Goal: Transaction & Acquisition: Purchase product/service

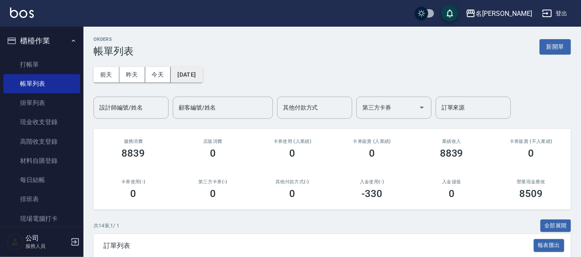
click at [200, 72] on button "[DATE]" at bounding box center [187, 74] width 32 height 15
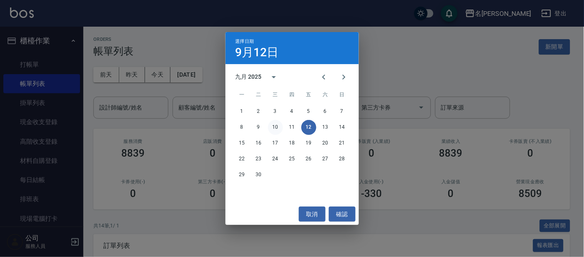
click at [275, 127] on button "10" at bounding box center [275, 127] width 15 height 15
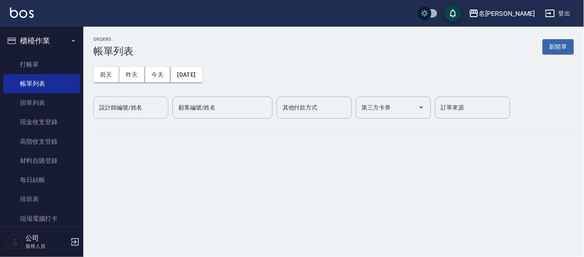
click at [126, 111] on div "設計師編號/姓名 設計師編號/姓名" at bounding box center [130, 108] width 75 height 22
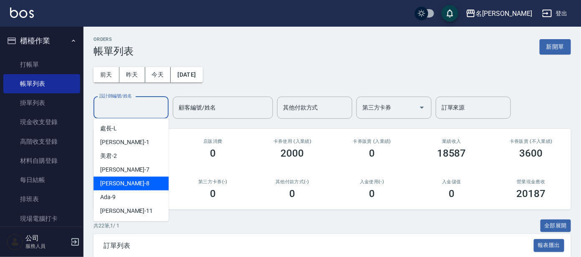
click at [122, 186] on div "[PERSON_NAME] -8" at bounding box center [130, 184] width 75 height 14
type input "[PERSON_NAME]-8"
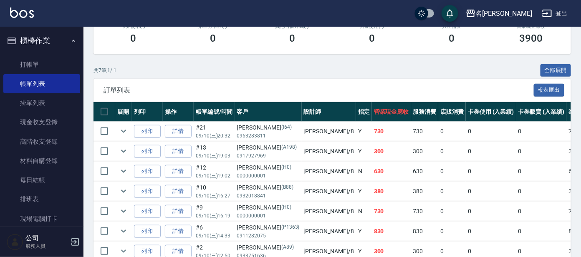
scroll to position [156, 0]
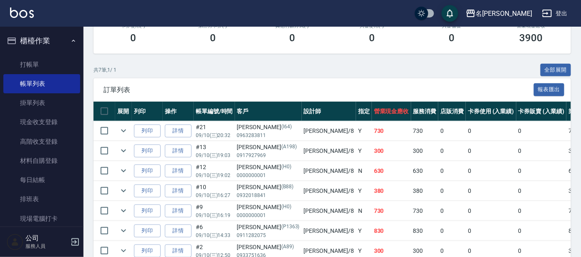
click at [262, 209] on div "[PERSON_NAME] (H0)" at bounding box center [268, 207] width 63 height 9
click at [126, 168] on icon "expand row" at bounding box center [123, 171] width 10 height 10
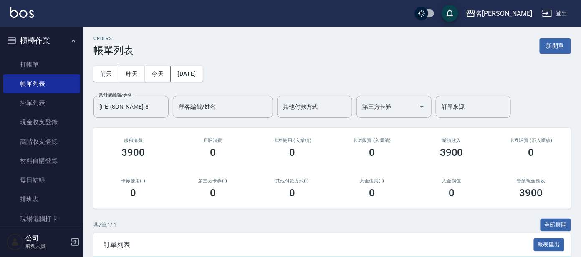
scroll to position [0, 0]
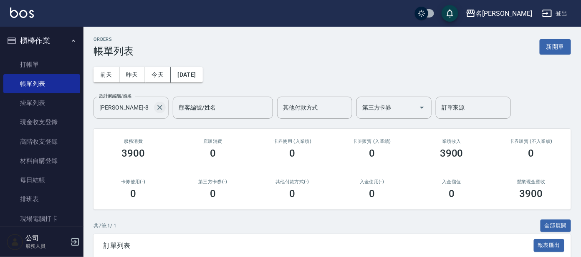
click at [162, 104] on icon "Clear" at bounding box center [160, 107] width 8 height 8
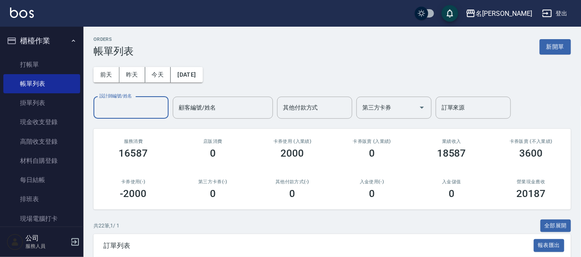
click at [136, 106] on input "設計師編號/姓名" at bounding box center [131, 108] width 68 height 15
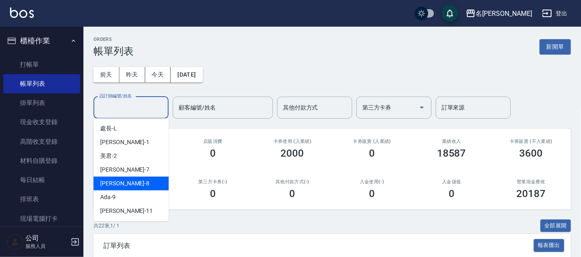
click at [127, 187] on div "[PERSON_NAME] -8" at bounding box center [130, 184] width 75 height 14
type input "[PERSON_NAME]-8"
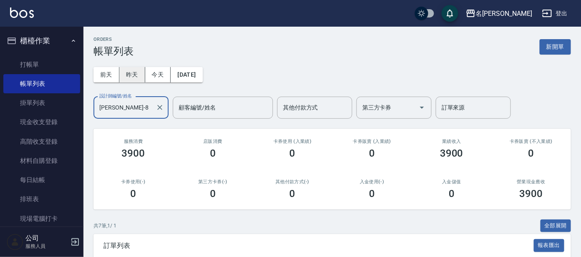
click at [129, 77] on button "昨天" at bounding box center [132, 74] width 26 height 15
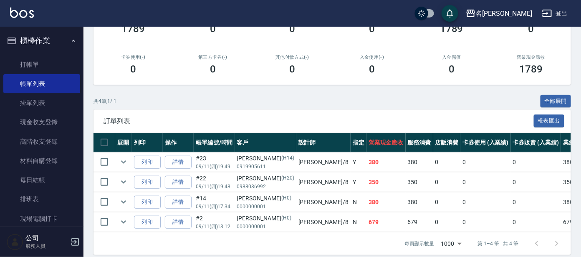
scroll to position [140, 0]
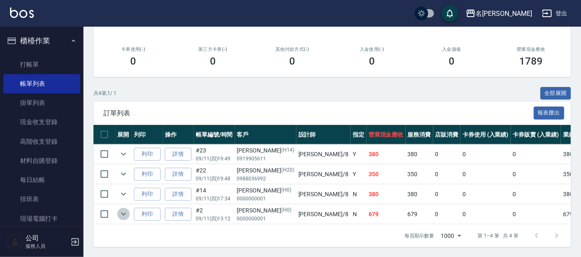
click at [125, 213] on icon "expand row" at bounding box center [123, 214] width 5 height 3
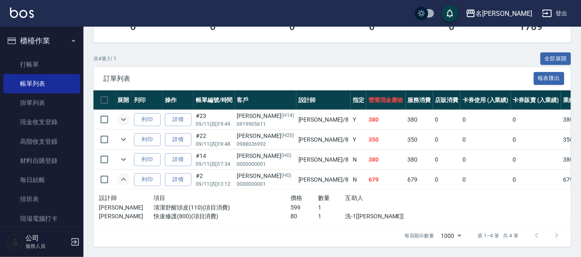
scroll to position [174, 0]
click at [125, 175] on icon "expand row" at bounding box center [123, 180] width 10 height 10
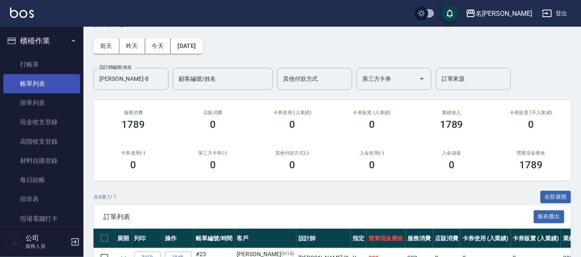
scroll to position [0, 0]
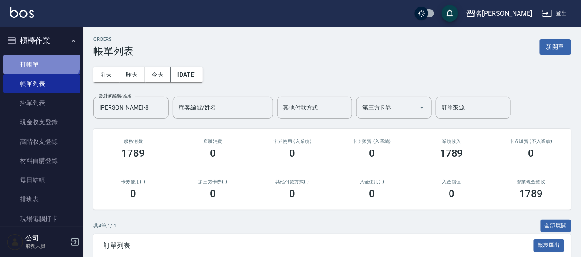
click at [40, 60] on link "打帳單" at bounding box center [41, 64] width 77 height 19
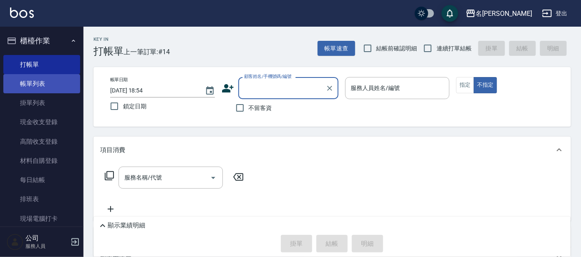
click at [32, 86] on link "帳單列表" at bounding box center [41, 83] width 77 height 19
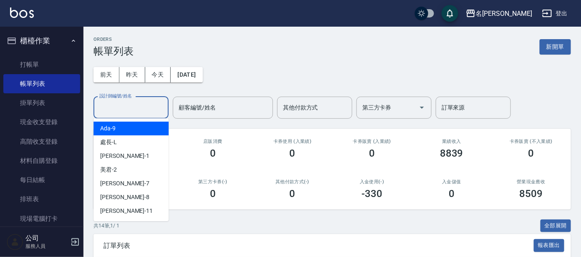
click at [135, 107] on input "設計師編號/姓名" at bounding box center [131, 108] width 68 height 15
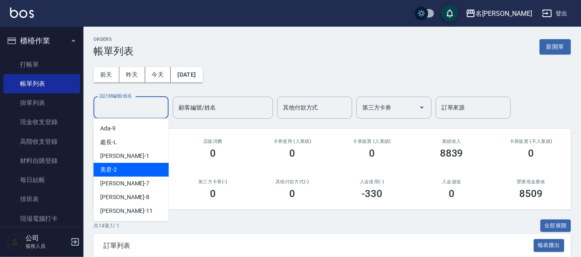
click at [141, 165] on div "美君 -2" at bounding box center [130, 170] width 75 height 14
type input "美君-2"
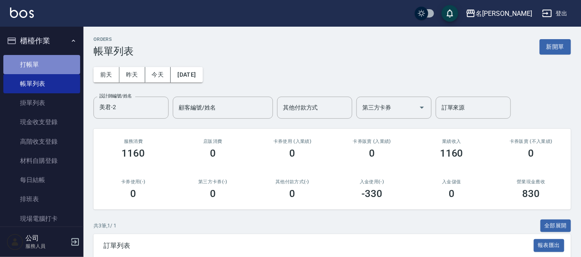
click at [44, 59] on link "打帳單" at bounding box center [41, 64] width 77 height 19
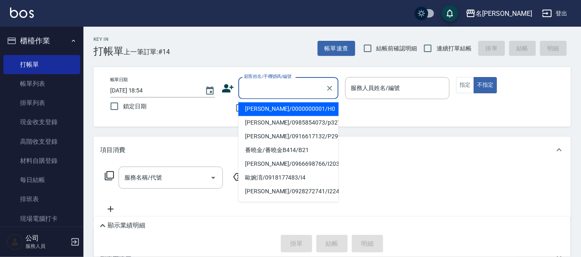
click at [271, 88] on input "顧客姓名/手機號碼/編號" at bounding box center [282, 88] width 80 height 15
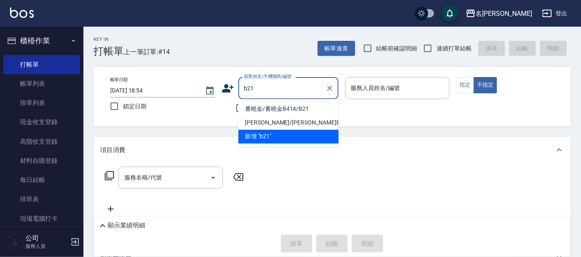
type input "番曉金/番曉金B414/B21"
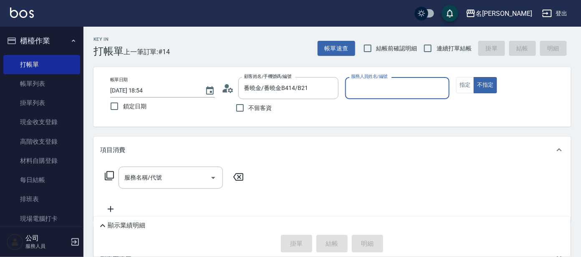
type input "美君-2"
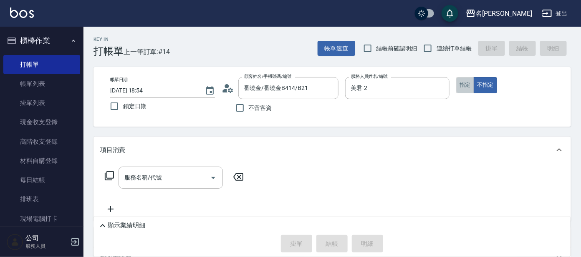
click at [459, 92] on button "指定" at bounding box center [465, 85] width 18 height 16
click at [153, 175] on div "服務名稱/代號 服務名稱/代號" at bounding box center [170, 178] width 104 height 22
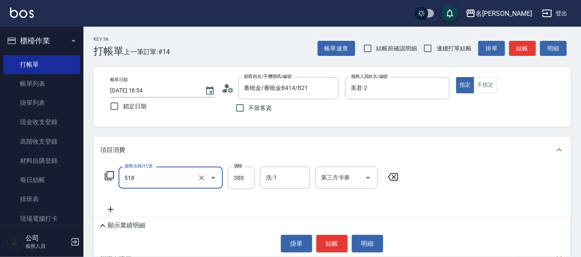
scroll to position [116, 0]
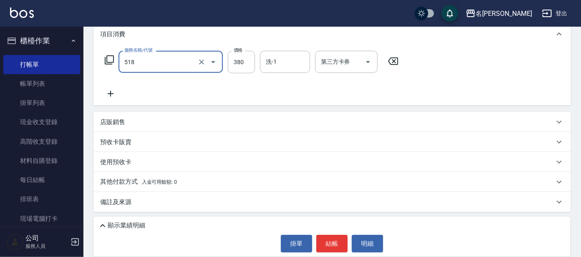
type input "舒壓+洗髮+養髮(518)"
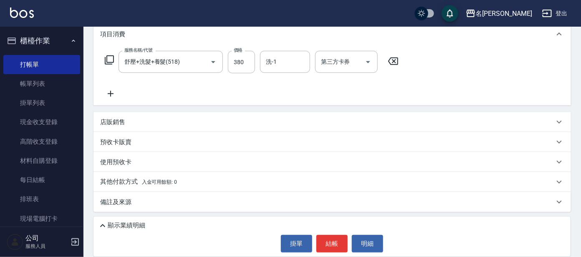
click at [111, 92] on icon at bounding box center [110, 94] width 21 height 10
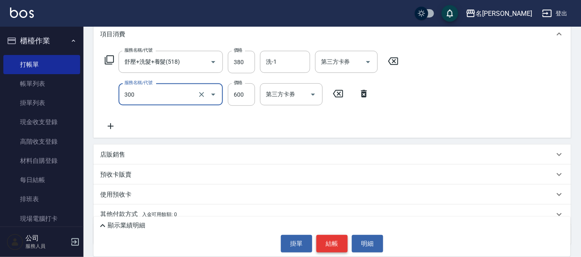
type input "剪髮 講師級設計師(300)"
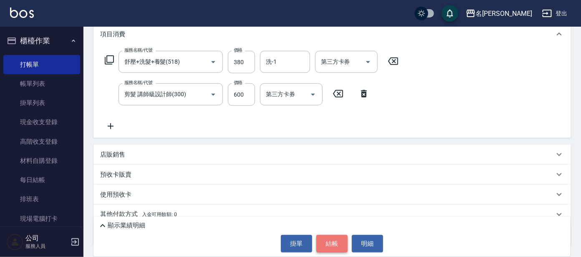
click at [334, 240] on button "結帳" at bounding box center [331, 244] width 31 height 18
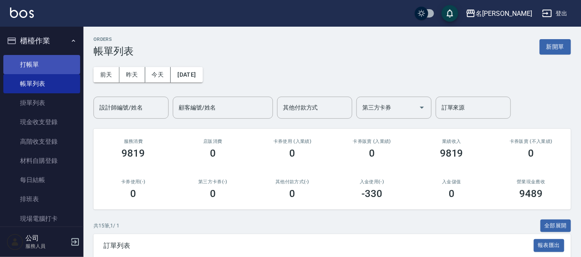
click at [28, 68] on link "打帳單" at bounding box center [41, 64] width 77 height 19
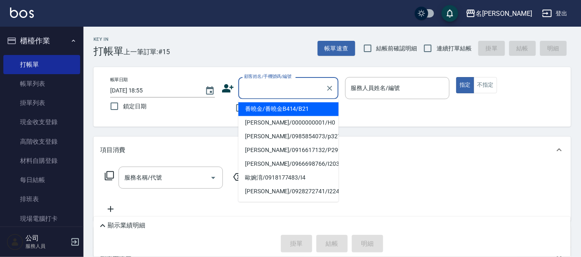
click at [277, 85] on input "顧客姓名/手機號碼/編號" at bounding box center [282, 88] width 80 height 15
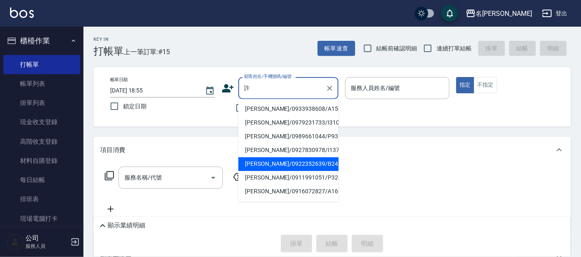
click at [312, 165] on li "[PERSON_NAME]/0922352639/B24" at bounding box center [288, 165] width 100 height 14
type input "[PERSON_NAME]/0922352639/B24"
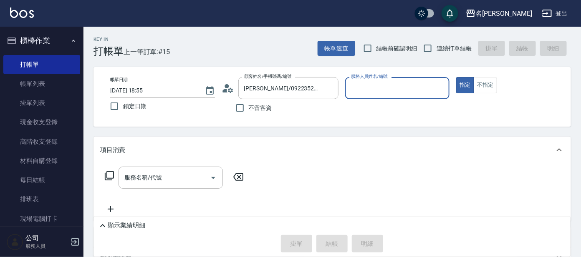
type input "美君-2"
click at [176, 181] on input "服務名稱/代號" at bounding box center [164, 178] width 84 height 15
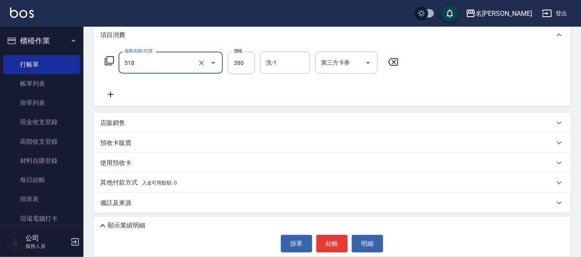
scroll to position [116, 0]
type input "舒壓+洗髮+養髮(518)"
click at [111, 93] on icon at bounding box center [111, 94] width 6 height 6
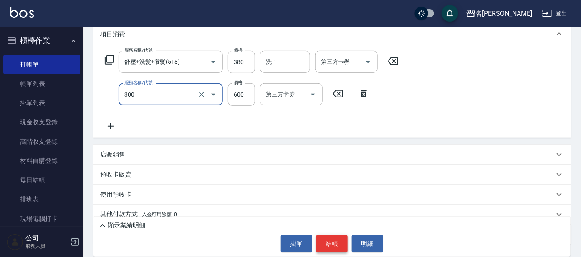
type input "剪髮 講師級設計師(300)"
click at [337, 240] on button "結帳" at bounding box center [331, 244] width 31 height 18
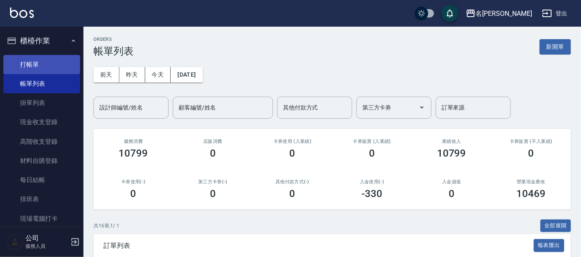
click at [57, 62] on link "打帳單" at bounding box center [41, 64] width 77 height 19
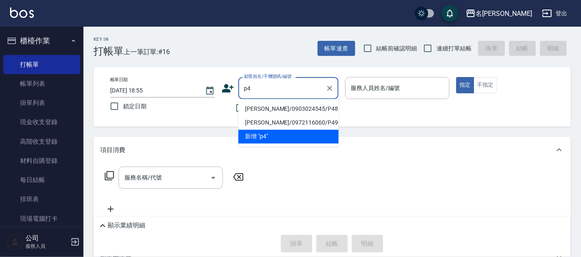
type input "[PERSON_NAME]/0903024545/P48"
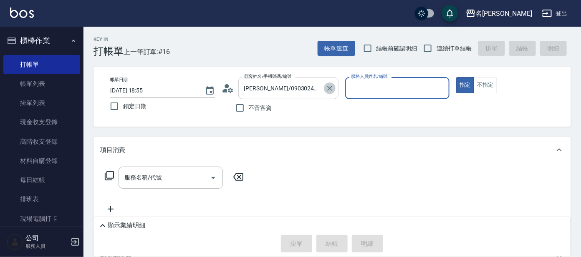
click at [327, 87] on icon "Clear" at bounding box center [329, 88] width 8 height 8
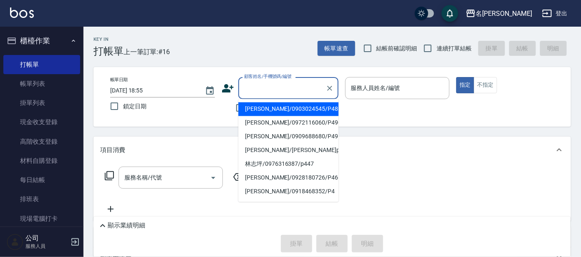
click at [295, 91] on input "顧客姓名/手機號碼/編號" at bounding box center [282, 88] width 80 height 15
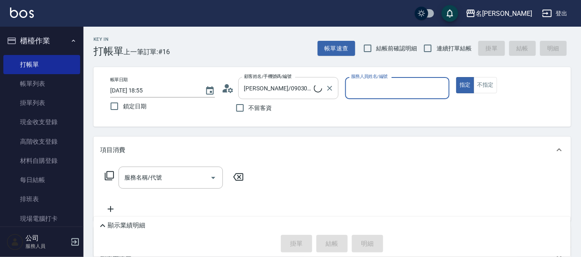
type input "[PERSON_NAME]/0918468352/P4"
type input "公司 -100"
click at [442, 90] on icon "Clear" at bounding box center [440, 88] width 8 height 8
click at [420, 91] on input "服務人員姓名/編號" at bounding box center [397, 88] width 97 height 15
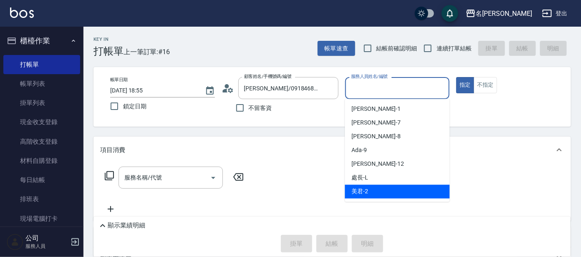
click at [417, 186] on div "美君 -2" at bounding box center [396, 192] width 105 height 14
type input "美君-2"
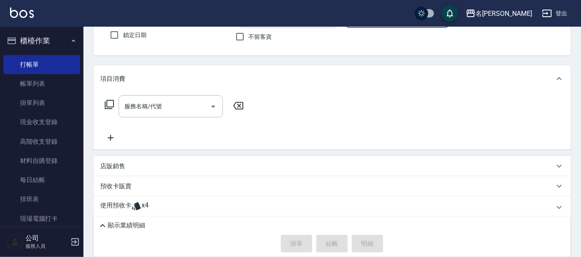
scroll to position [14, 0]
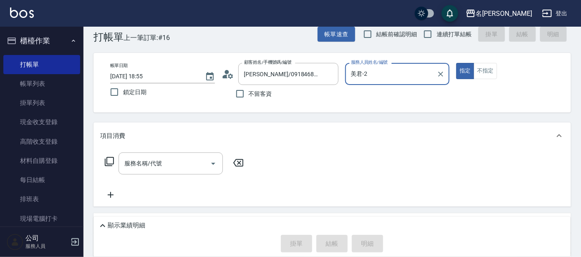
click at [113, 161] on icon at bounding box center [109, 161] width 9 height 9
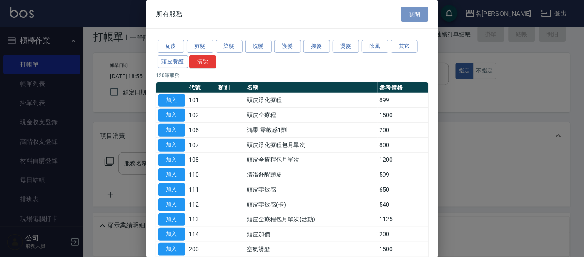
click at [410, 20] on button "關閉" at bounding box center [415, 14] width 27 height 15
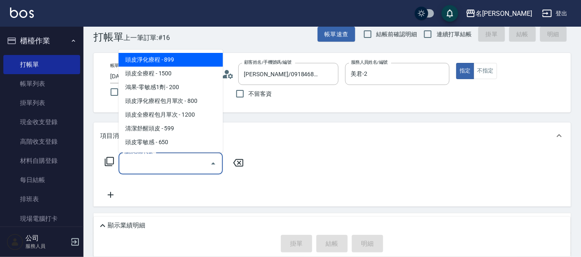
click at [143, 161] on input "服務名稱/代號" at bounding box center [164, 163] width 84 height 15
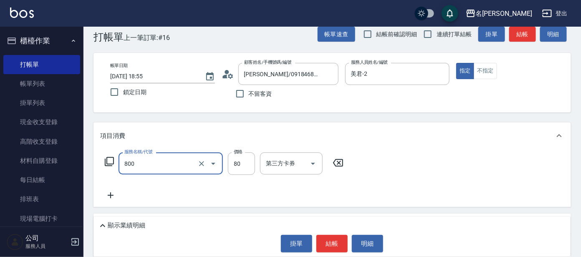
type input "快速修護(800)"
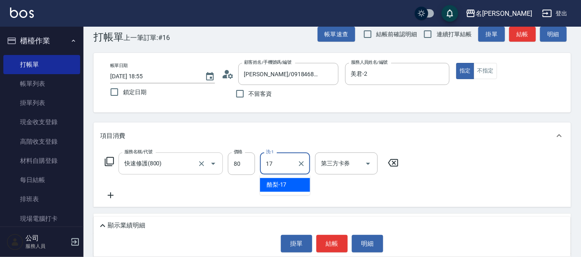
type input "酪梨-17"
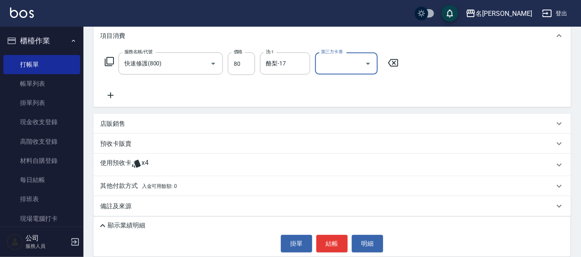
scroll to position [119, 0]
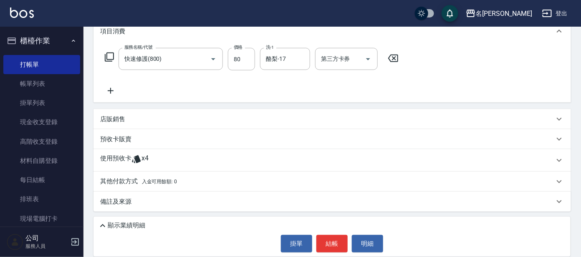
drag, startPoint x: 126, startPoint y: 160, endPoint x: 131, endPoint y: 168, distance: 9.7
click at [124, 162] on p "使用預收卡" at bounding box center [115, 160] width 31 height 13
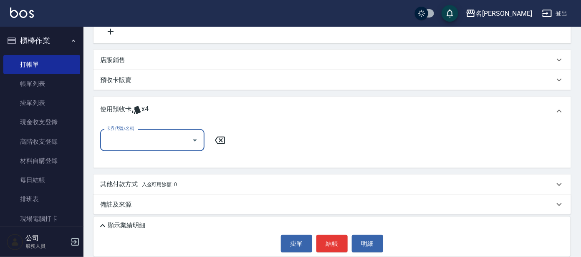
scroll to position [181, 0]
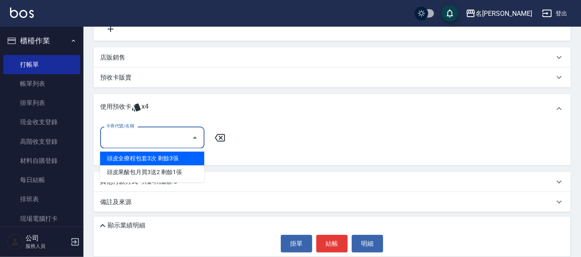
click at [171, 138] on input "卡券代號/名稱" at bounding box center [146, 138] width 84 height 15
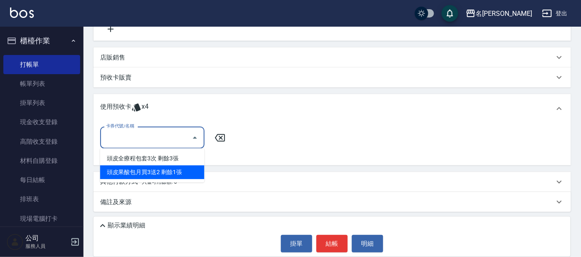
click at [175, 172] on div "頭皮果酸包月買3送2 剩餘1張" at bounding box center [152, 173] width 104 height 14
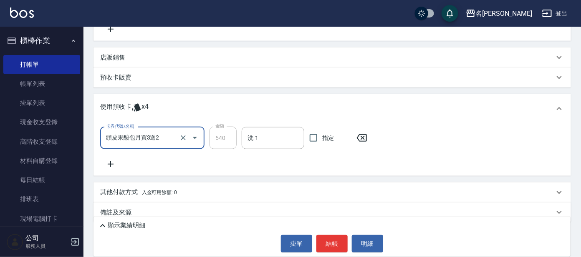
type input "頭皮果酸包月買3送2"
click at [282, 141] on input "洗-1" at bounding box center [272, 138] width 55 height 15
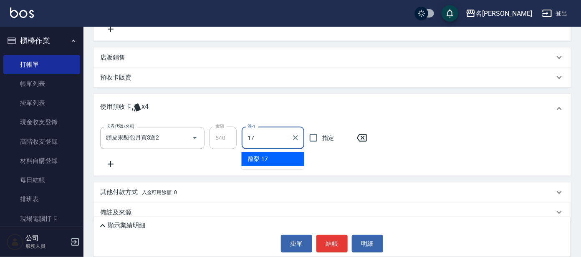
type input "酪梨-17"
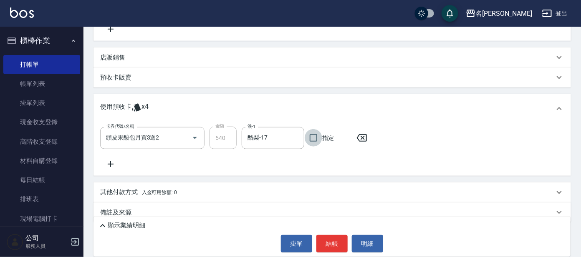
click at [331, 244] on button "結帳" at bounding box center [331, 244] width 31 height 18
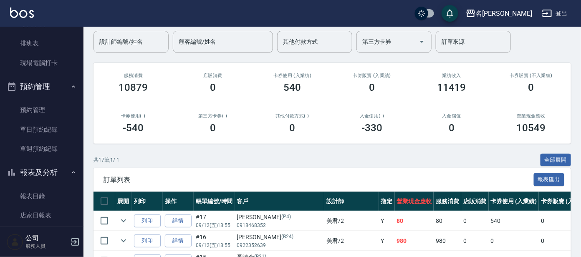
scroll to position [208, 0]
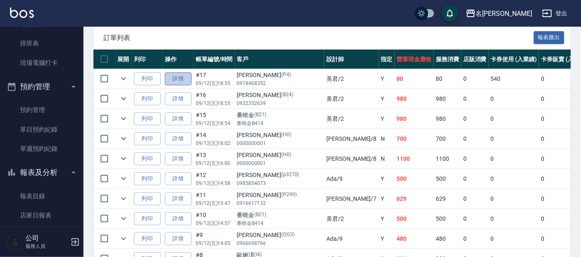
click at [186, 83] on link "詳情" at bounding box center [178, 79] width 27 height 13
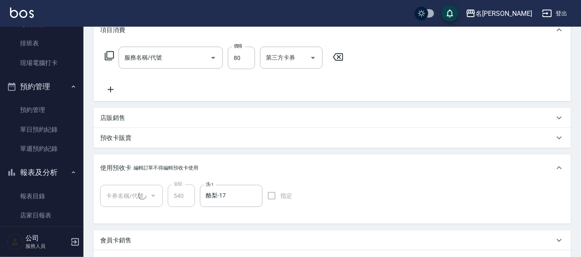
type input "[DATE] 18:55"
type input "美君-2"
type input "快速修護(800)"
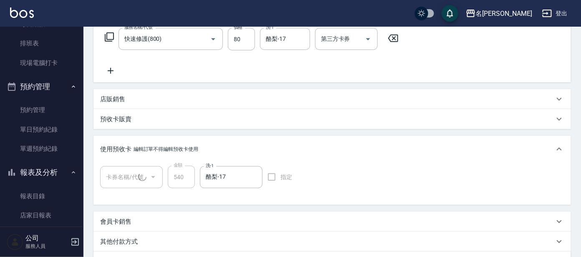
type input "[PERSON_NAME]/0918468352/P4"
type input "頭皮果酸包月買3送2(1/1)"
